Goal: Navigation & Orientation: Go to known website

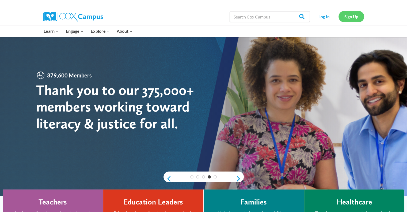
click at [351, 17] on link "Sign Up" at bounding box center [351, 16] width 26 height 11
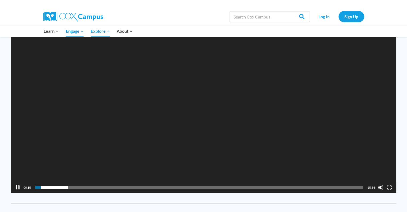
scroll to position [588, 0]
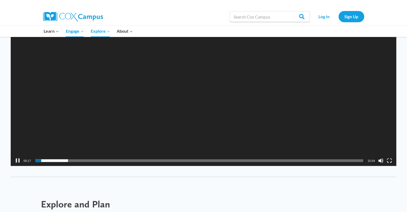
click at [16, 159] on button "Pause" at bounding box center [17, 159] width 5 height 5
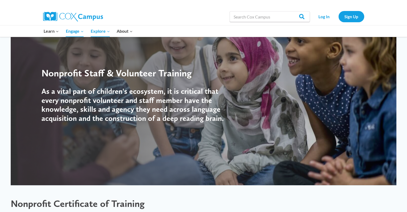
scroll to position [0, 0]
